Goal: Check status: Check status

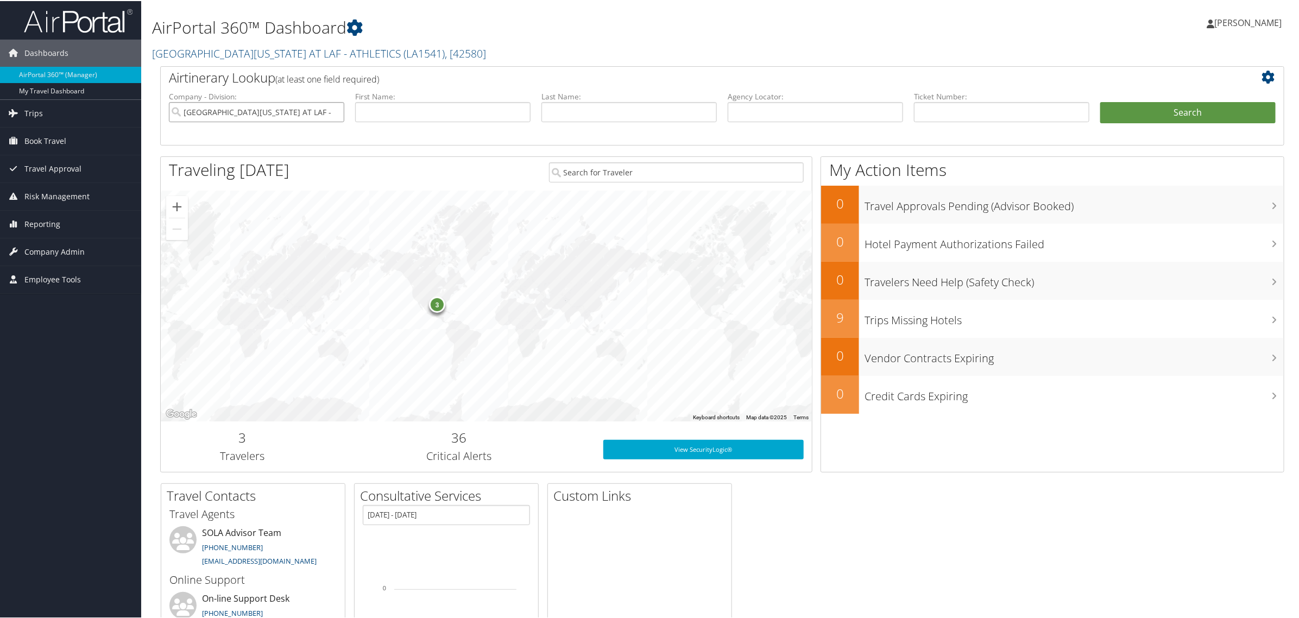
click at [335, 109] on input "[GEOGRAPHIC_DATA][US_STATE] AT LAF - ATHLETICS" at bounding box center [256, 111] width 175 height 20
click at [960, 111] on input "text" at bounding box center [1001, 111] width 175 height 20
paste input "0167308627275"
type input "0167308627275"
click at [1159, 109] on button "Search" at bounding box center [1188, 112] width 175 height 22
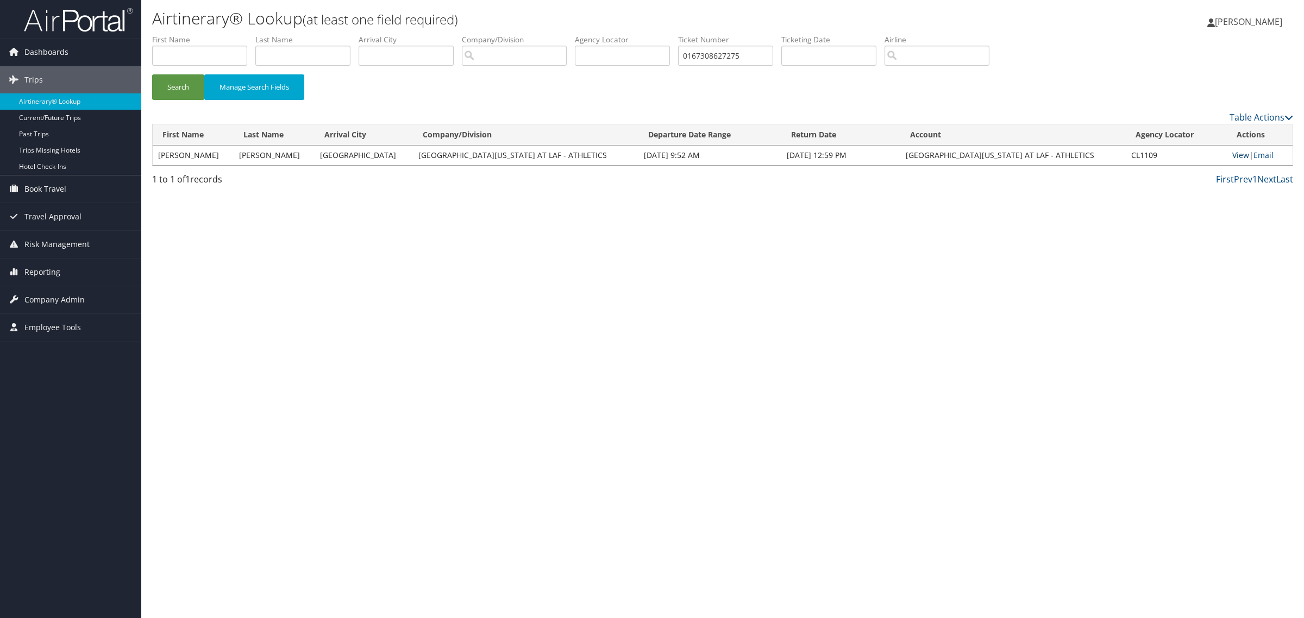
click at [1236, 155] on link "View" at bounding box center [1240, 155] width 17 height 10
click at [759, 52] on input "0167308627275" at bounding box center [725, 56] width 95 height 20
click at [152, 74] on button "Search" at bounding box center [178, 87] width 52 height 26
drag, startPoint x: 770, startPoint y: 57, endPoint x: 651, endPoint y: 66, distance: 119.8
click at [651, 34] on ul "First Name Last Name Departure City Arrival City Company/Division Airport/City …" at bounding box center [722, 34] width 1141 height 0
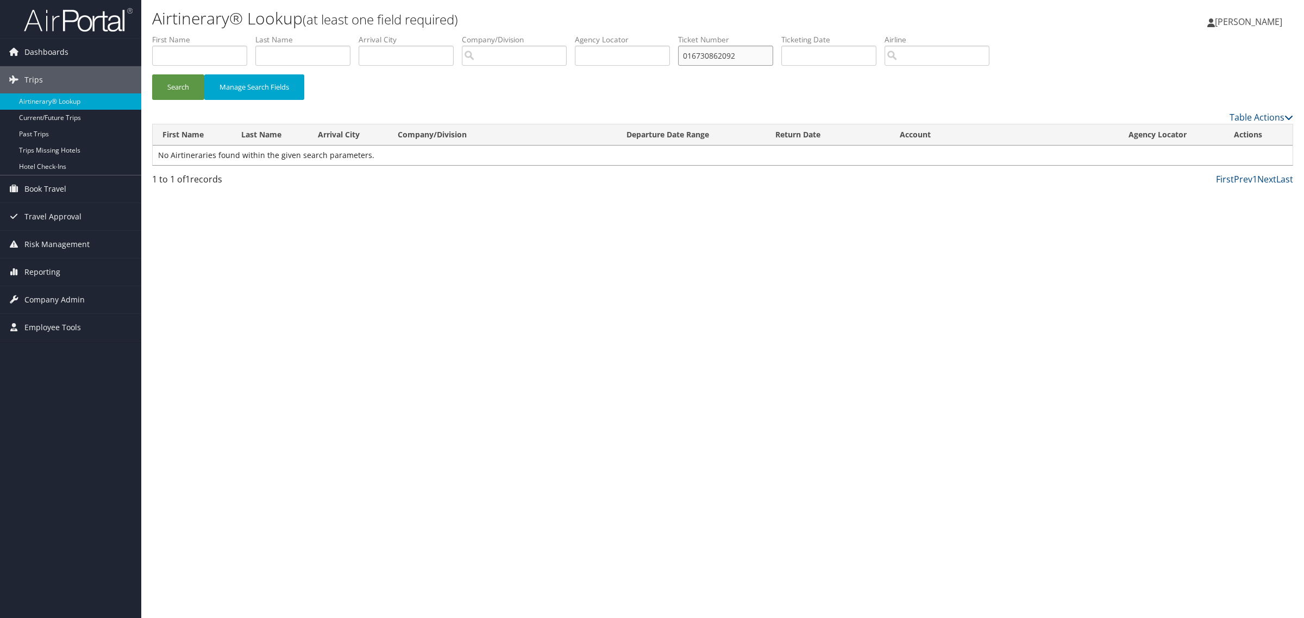
type input "0167308620921"
click at [152, 74] on button "Search" at bounding box center [178, 87] width 52 height 26
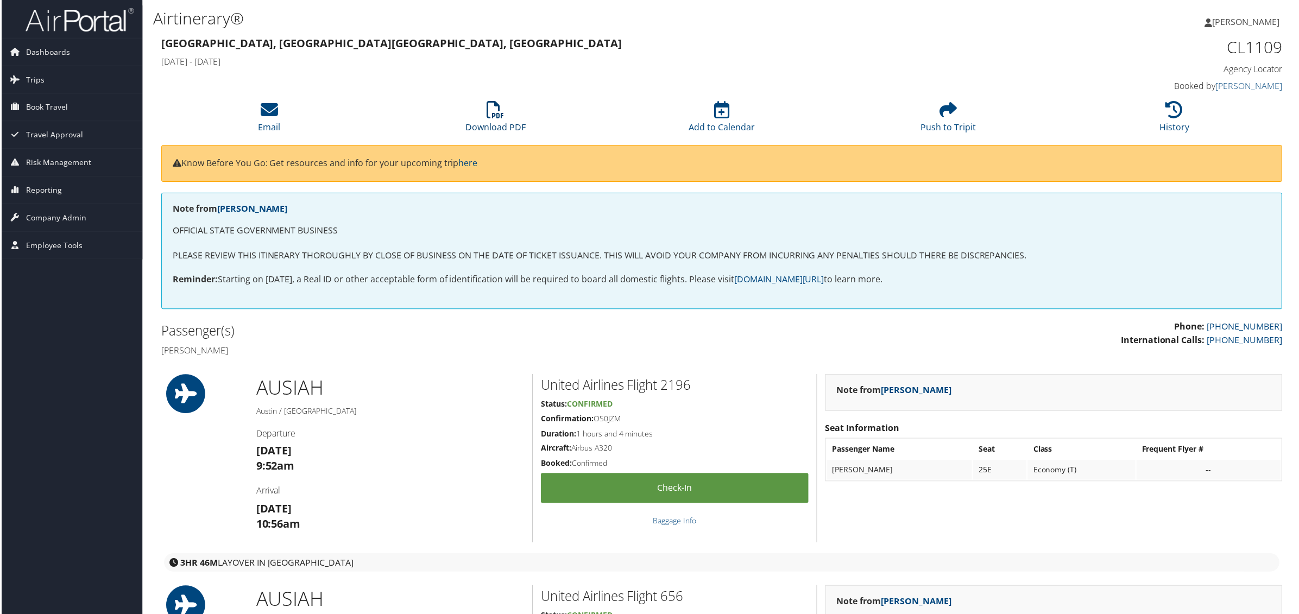
click at [494, 114] on icon at bounding box center [495, 110] width 17 height 17
